Goal: Information Seeking & Learning: Check status

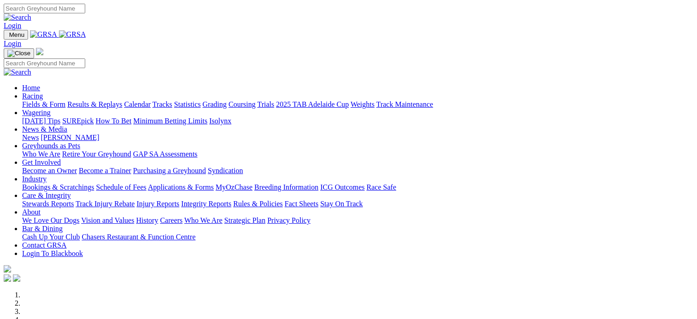
click at [122, 100] on link "Results & Replays" at bounding box center [94, 104] width 55 height 8
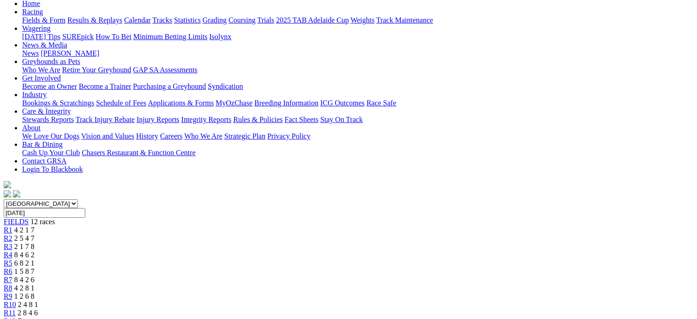
scroll to position [99, 0]
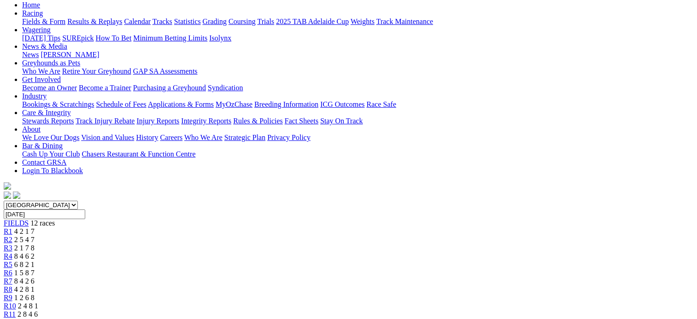
click at [16, 302] on link "R10" at bounding box center [10, 306] width 12 height 8
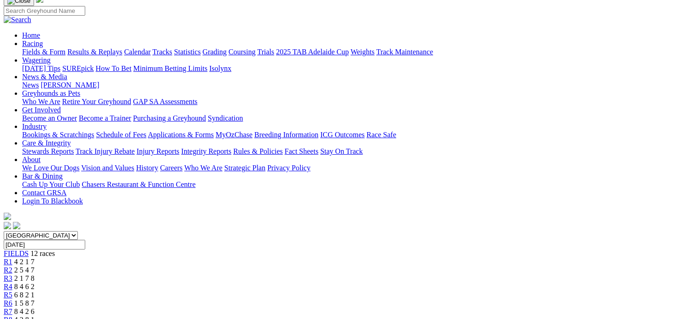
scroll to position [68, 0]
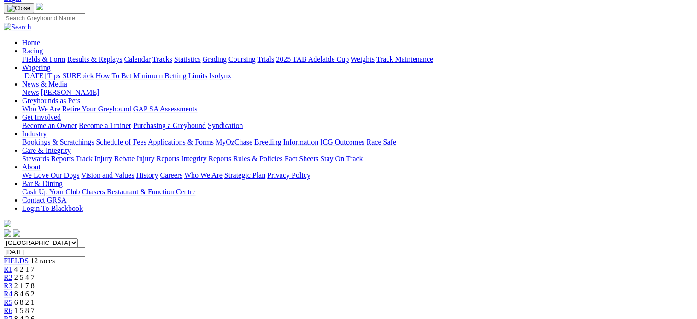
scroll to position [58, 0]
